Goal: Task Accomplishment & Management: Use online tool/utility

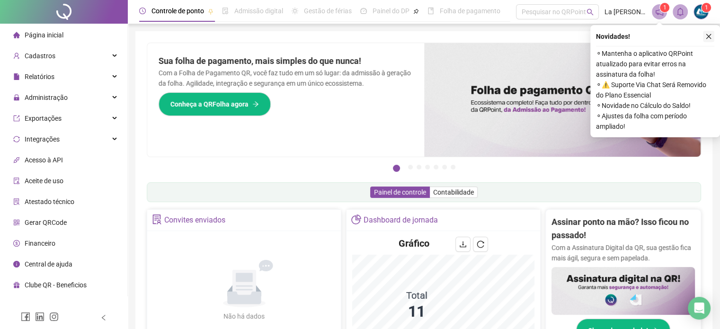
click at [710, 34] on icon "close" at bounding box center [709, 36] width 7 height 7
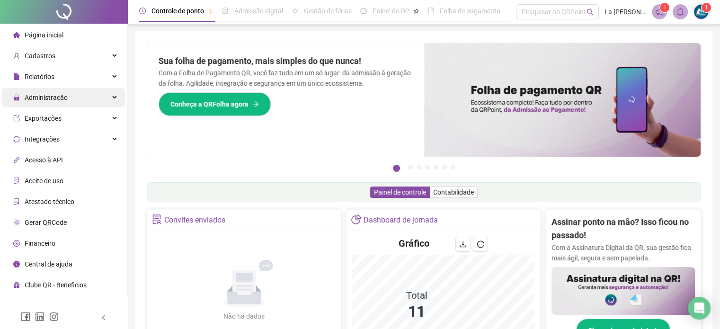
click at [38, 103] on span "Administração" at bounding box center [40, 97] width 54 height 19
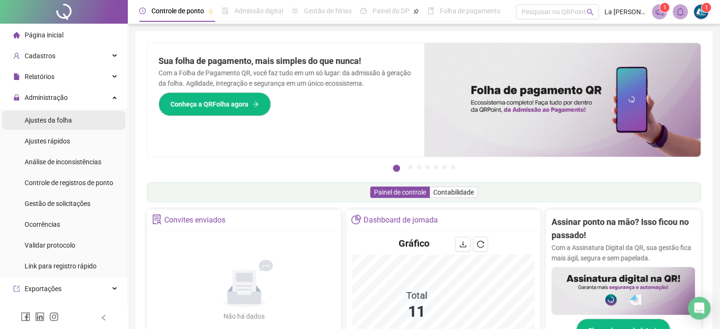
click at [49, 117] on span "Ajustes da folha" at bounding box center [48, 120] width 47 height 8
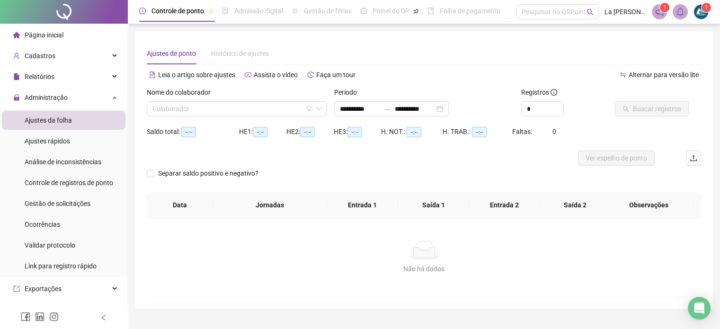
type input "**********"
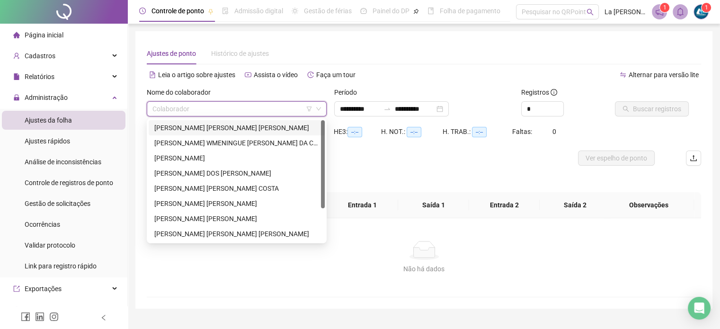
click at [299, 109] on input "search" at bounding box center [232, 109] width 160 height 14
click at [244, 130] on div "[PERSON_NAME] [PERSON_NAME] [PERSON_NAME]" at bounding box center [236, 128] width 165 height 10
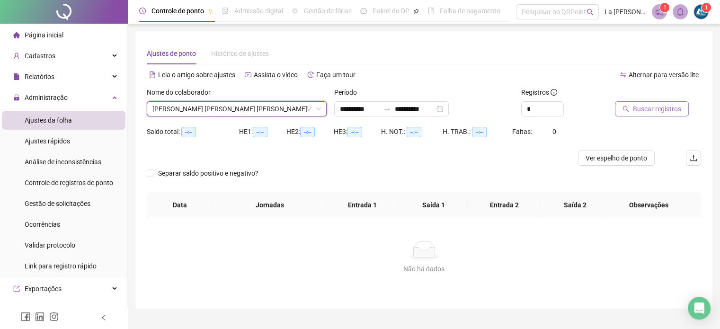
click at [642, 107] on span "Buscar registros" at bounding box center [657, 109] width 48 height 10
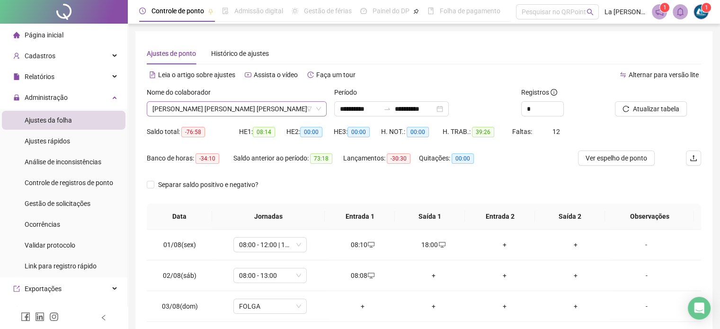
click at [277, 104] on span "[PERSON_NAME] [PERSON_NAME] [PERSON_NAME]" at bounding box center [236, 109] width 169 height 14
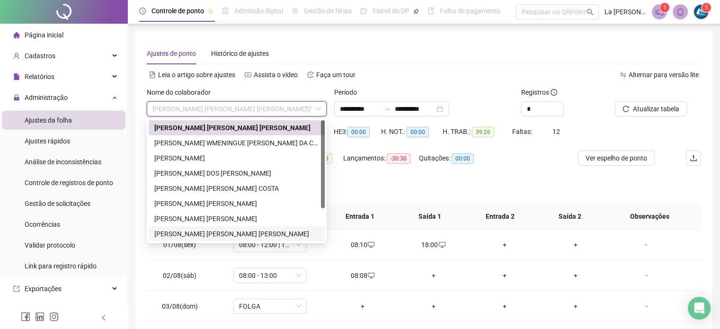
scroll to position [45, 0]
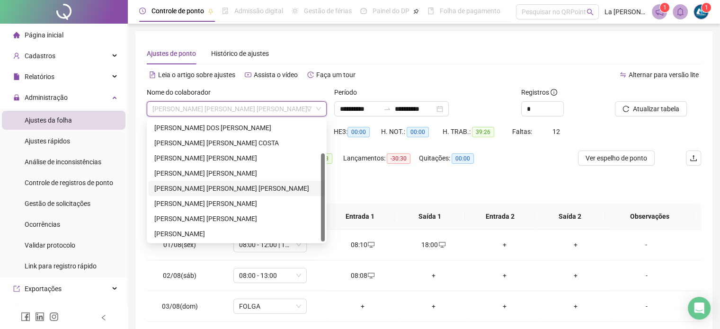
click at [213, 190] on div "[PERSON_NAME] [PERSON_NAME] [PERSON_NAME]" at bounding box center [236, 188] width 165 height 10
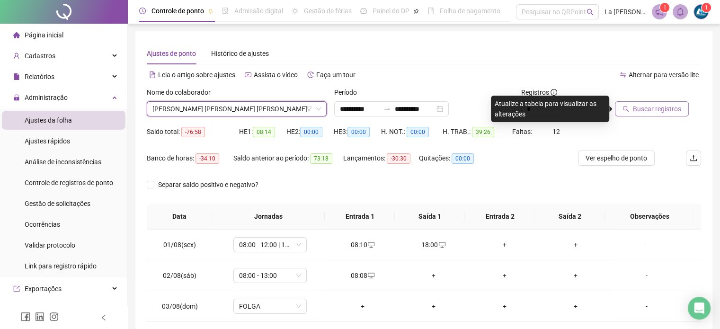
click at [655, 106] on span "Buscar registros" at bounding box center [657, 109] width 48 height 10
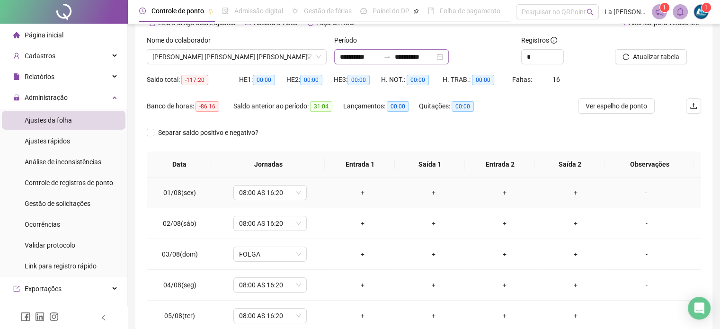
scroll to position [0, 0]
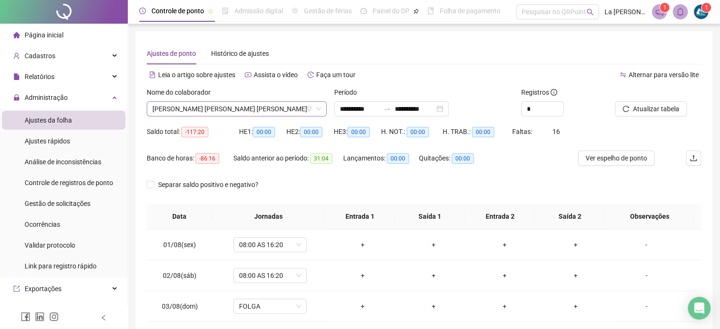
click at [250, 105] on span "[PERSON_NAME] [PERSON_NAME] [PERSON_NAME]" at bounding box center [236, 109] width 169 height 14
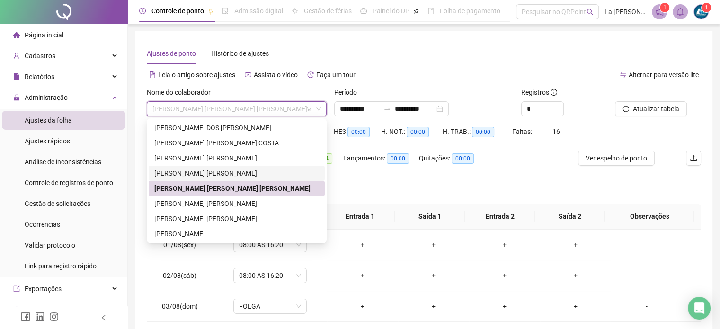
click at [233, 174] on div "[PERSON_NAME] [PERSON_NAME]" at bounding box center [236, 173] width 165 height 10
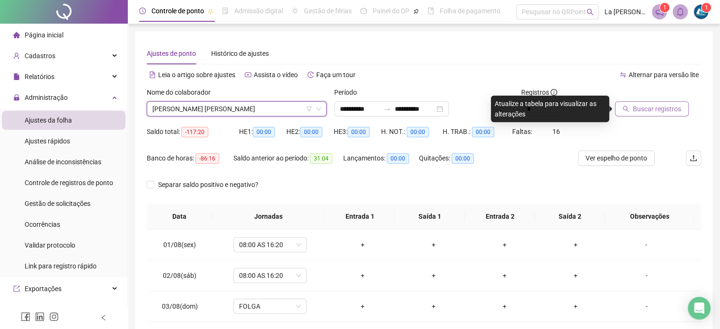
click at [653, 109] on span "Buscar registros" at bounding box center [657, 109] width 48 height 10
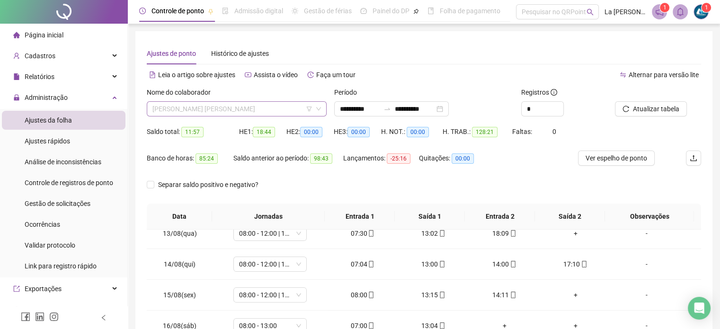
click at [288, 107] on span "[PERSON_NAME] [PERSON_NAME]" at bounding box center [236, 109] width 169 height 14
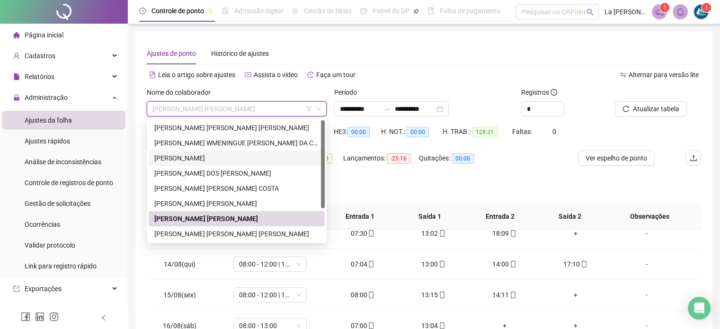
click at [214, 156] on div "[PERSON_NAME]" at bounding box center [236, 158] width 165 height 10
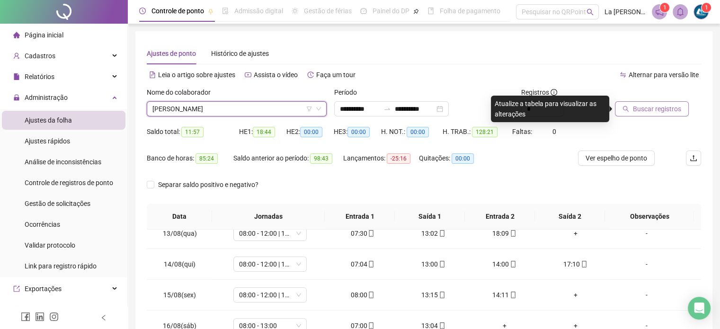
click at [650, 113] on span "Buscar registros" at bounding box center [657, 109] width 48 height 10
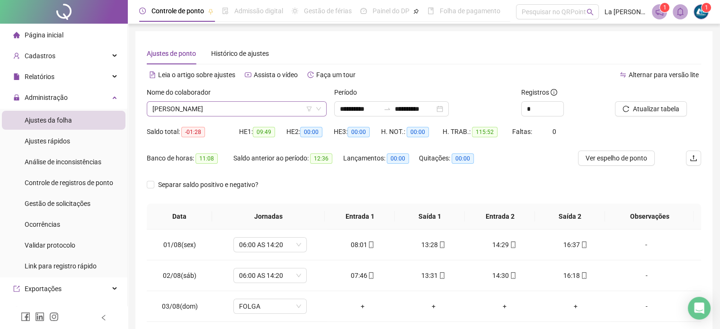
click at [254, 107] on span "[PERSON_NAME]" at bounding box center [236, 109] width 169 height 14
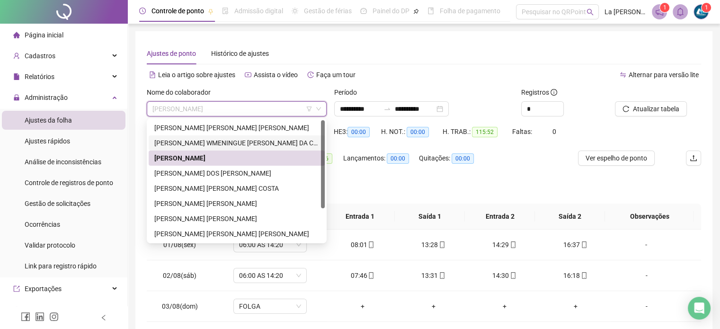
click at [267, 142] on div "[PERSON_NAME] WMENINGUE [PERSON_NAME] DA COSTA" at bounding box center [236, 143] width 165 height 10
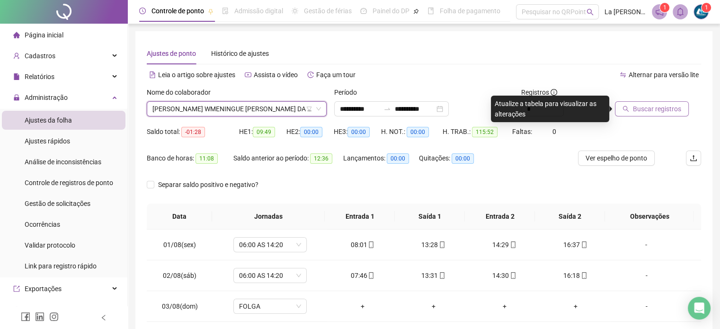
drag, startPoint x: 646, startPoint y: 106, endPoint x: 633, endPoint y: 110, distance: 13.9
click at [646, 106] on span "Buscar registros" at bounding box center [657, 109] width 48 height 10
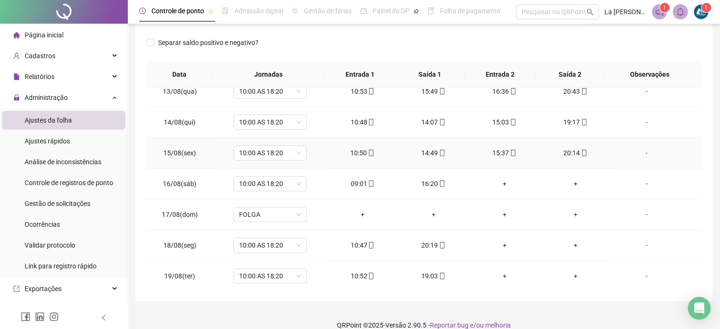
scroll to position [154, 0]
